Goal: Answer question/provide support: Share knowledge or assist other users

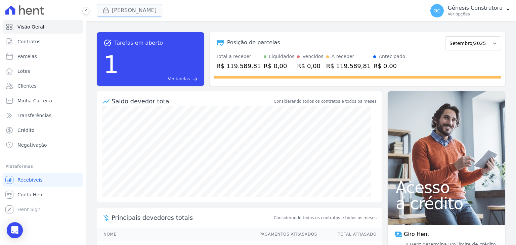
click at [158, 10] on button "Hildegardo De Noronha" at bounding box center [130, 10] width 66 height 13
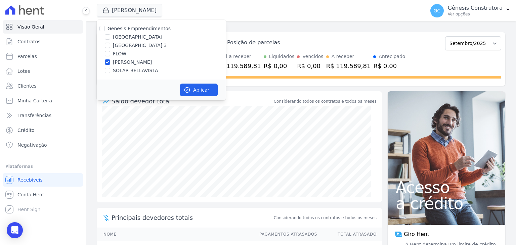
click at [145, 46] on label "[GEOGRAPHIC_DATA] 3" at bounding box center [140, 45] width 54 height 7
click at [110, 46] on input "[GEOGRAPHIC_DATA] 3" at bounding box center [107, 45] width 5 height 5
checkbox input "true"
click at [118, 61] on label "[PERSON_NAME]" at bounding box center [132, 62] width 39 height 7
click at [110, 61] on input "[PERSON_NAME]" at bounding box center [107, 62] width 5 height 5
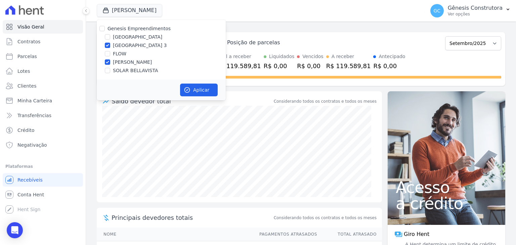
checkbox input "false"
click at [201, 95] on button "Aplicar" at bounding box center [199, 90] width 38 height 13
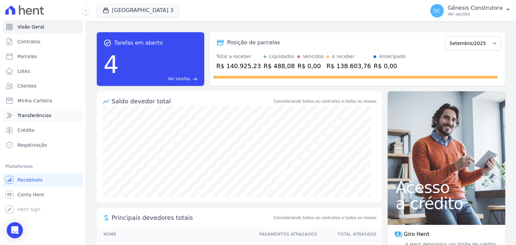
click at [43, 119] on link "Transferências" at bounding box center [43, 115] width 80 height 13
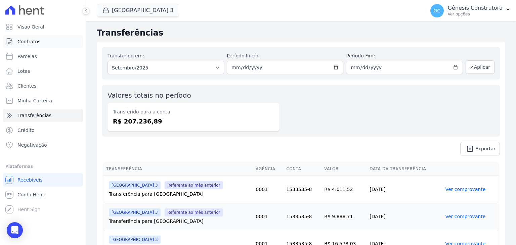
click at [43, 41] on link "Contratos" at bounding box center [43, 41] width 80 height 13
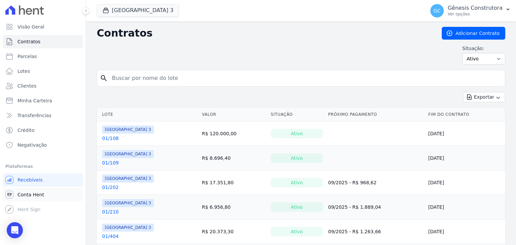
click at [31, 199] on link "Conta Hent" at bounding box center [43, 194] width 80 height 13
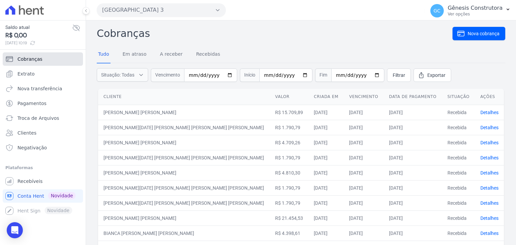
click at [39, 61] on span "Cobranças" at bounding box center [29, 59] width 25 height 7
click at [193, 75] on input "date" at bounding box center [210, 75] width 53 height 13
type input "[DATE]"
click at [393, 72] on span "Filtrar" at bounding box center [399, 75] width 12 height 7
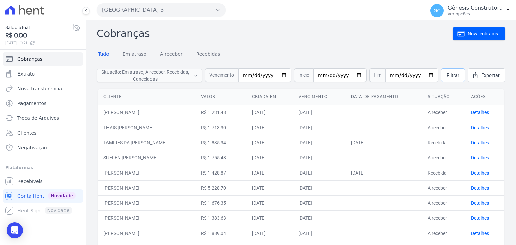
click at [447, 76] on span "Filtrar" at bounding box center [453, 75] width 12 height 7
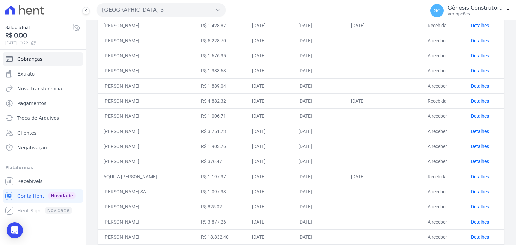
scroll to position [267, 0]
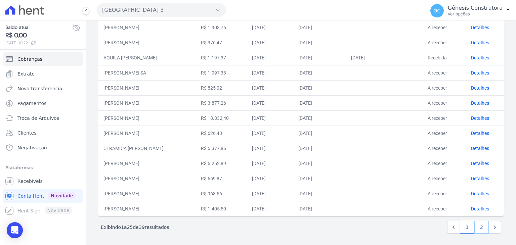
click at [477, 224] on link "2" at bounding box center [482, 227] width 14 height 13
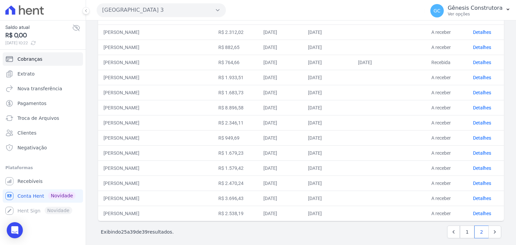
scroll to position [101, 0]
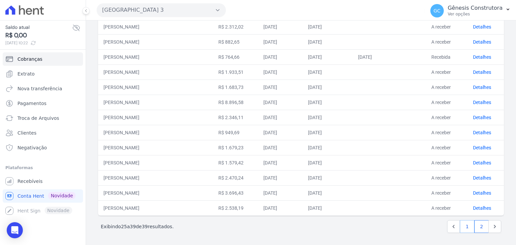
click at [465, 226] on link "1" at bounding box center [467, 227] width 14 height 13
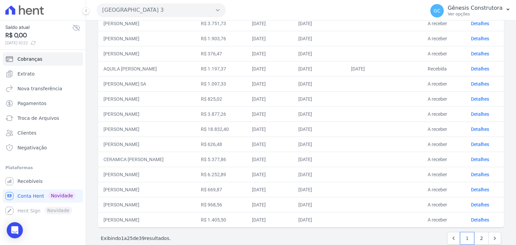
scroll to position [267, 0]
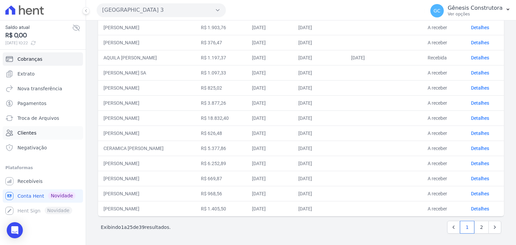
click at [51, 129] on link "Clientes" at bounding box center [43, 132] width 80 height 13
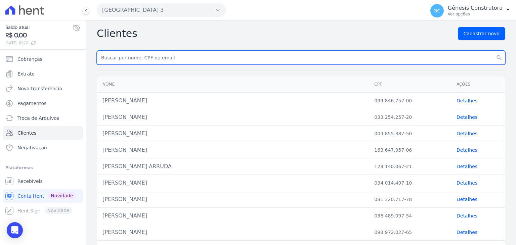
click at [177, 53] on input "text" at bounding box center [301, 58] width 409 height 14
type input "[PERSON_NAME]"
click at [494, 51] on button "search" at bounding box center [500, 58] width 12 height 14
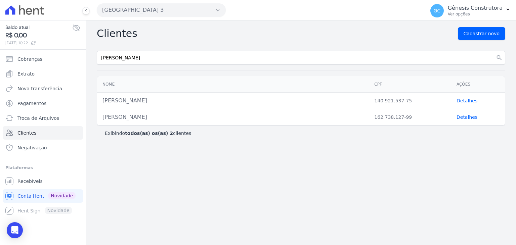
click at [458, 115] on link "Detalhes" at bounding box center [467, 117] width 21 height 5
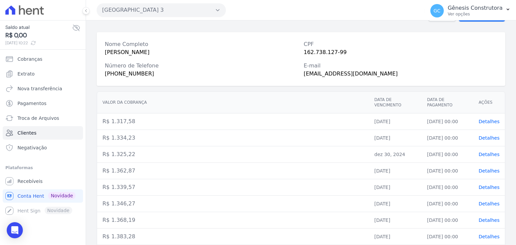
scroll to position [87, 0]
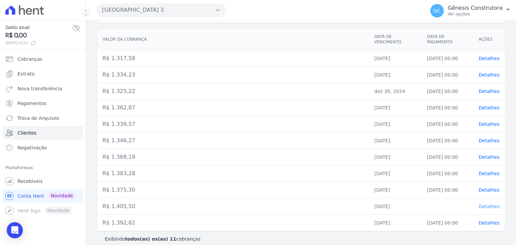
click at [486, 204] on span "Detalhes" at bounding box center [489, 206] width 21 height 5
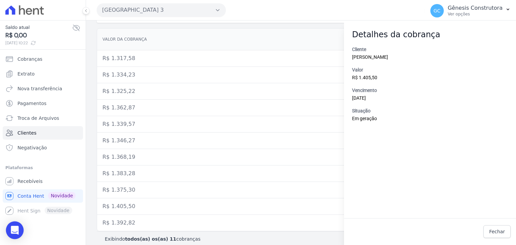
click at [16, 224] on div "Open Intercom Messenger" at bounding box center [15, 231] width 18 height 18
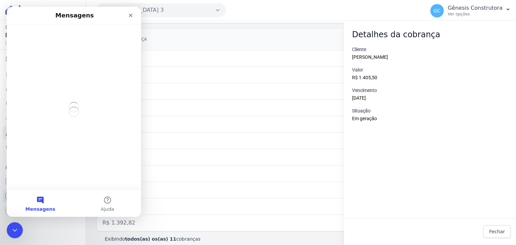
scroll to position [0, 0]
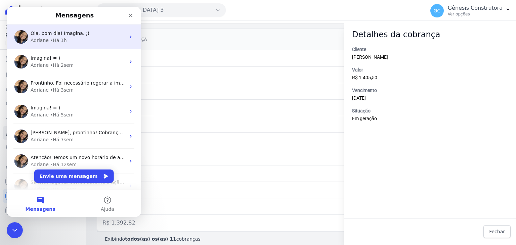
click at [82, 43] on div "Adriane • Há 1h" at bounding box center [78, 40] width 95 height 7
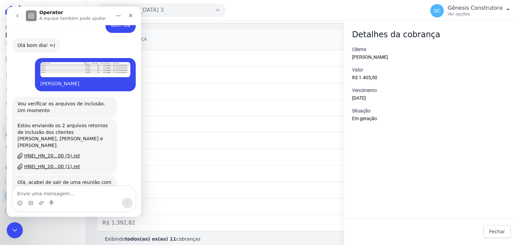
scroll to position [4955, 0]
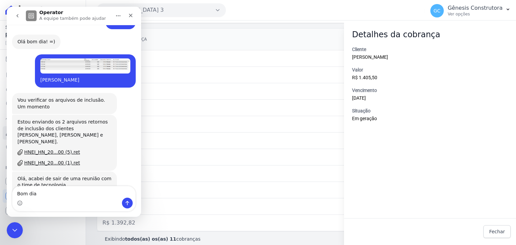
type textarea "Bom dia"
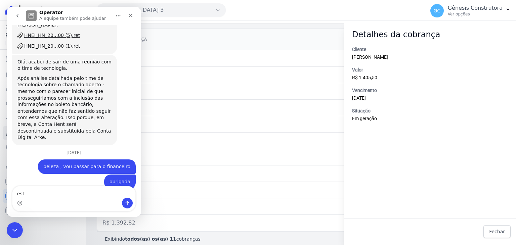
scroll to position [5073, 0]
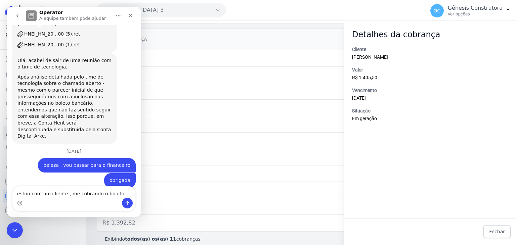
type textarea "estou com um cliente , me cobrando o boleto"
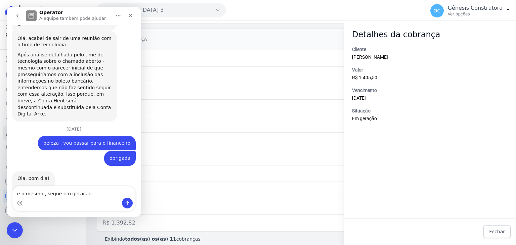
type textarea "e o mesmo , segue em geração"
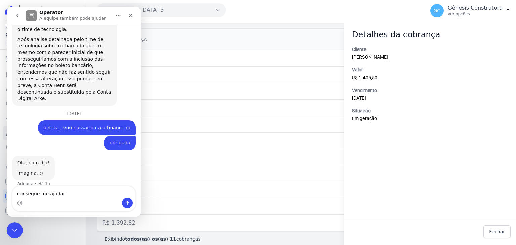
type textarea "consegue me ajudar?"
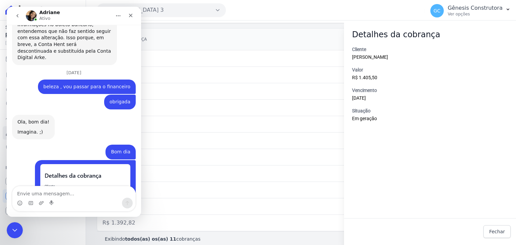
scroll to position [5159, 0]
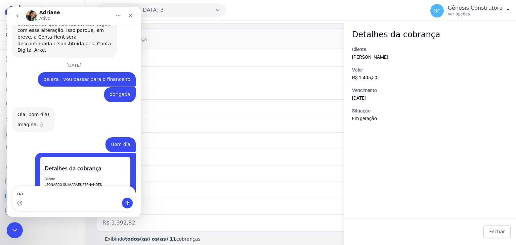
type textarea "nao"
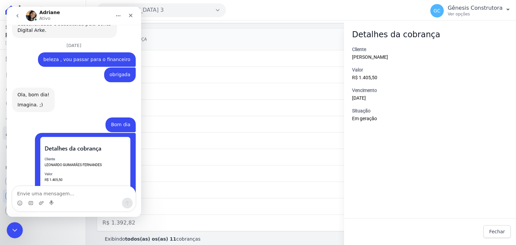
scroll to position [5179, 0]
type textarea "gerei no inicio do mes"
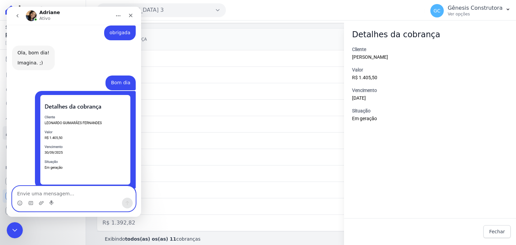
scroll to position [5221, 0]
type textarea "te aguardo"
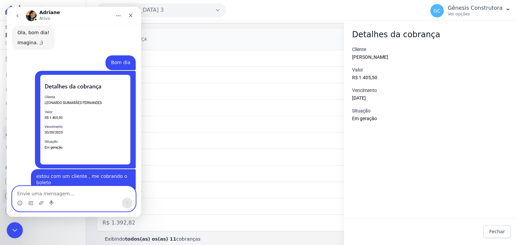
scroll to position [5275, 0]
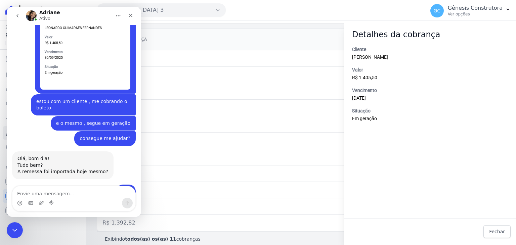
scroll to position [5321, 0]
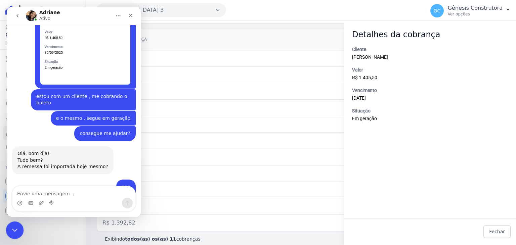
click at [13, 229] on icon "Encerramento do Messenger da Intercom" at bounding box center [14, 230] width 8 height 8
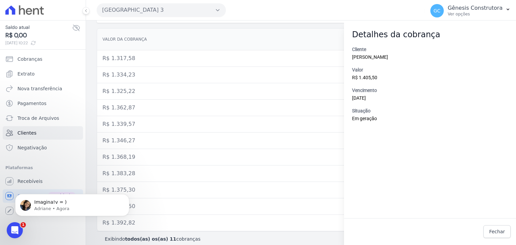
scroll to position [0, 0]
click at [6, 234] on html at bounding box center [14, 230] width 16 height 16
click at [21, 227] on div "Abertura do Messenger da Intercom" at bounding box center [14, 230] width 22 height 22
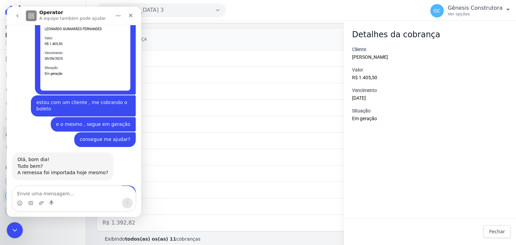
scroll to position [5326, 0]
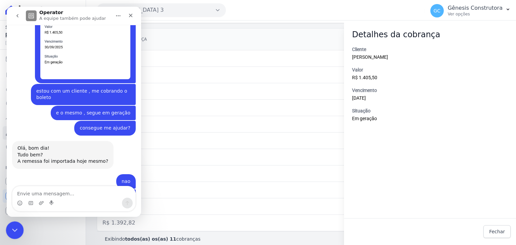
click at [12, 231] on icon "Encerramento do Messenger da Intercom" at bounding box center [14, 230] width 8 height 8
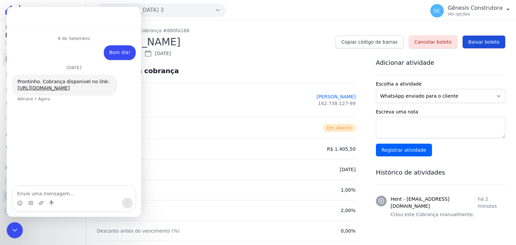
click at [472, 42] on span "Baixar boleto" at bounding box center [484, 42] width 31 height 7
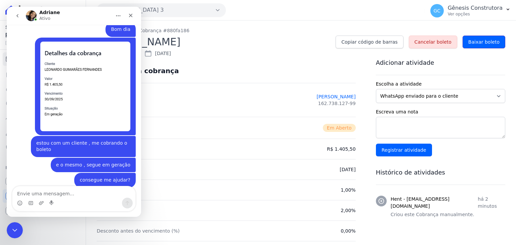
scroll to position [5274, 0]
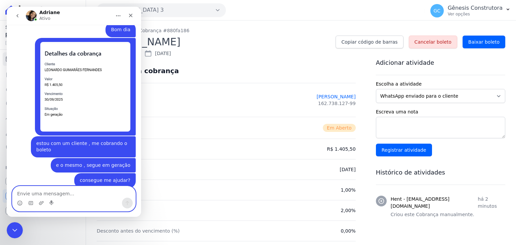
click at [71, 191] on textarea "Envie uma mensagem..." at bounding box center [73, 192] width 123 height 11
type textarea "obrigada"
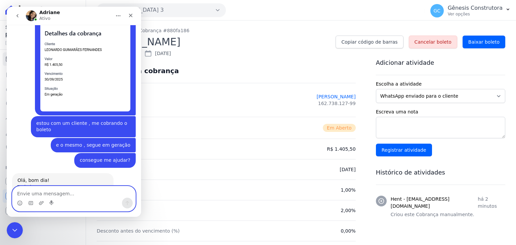
scroll to position [5315, 0]
